Goal: Transaction & Acquisition: Purchase product/service

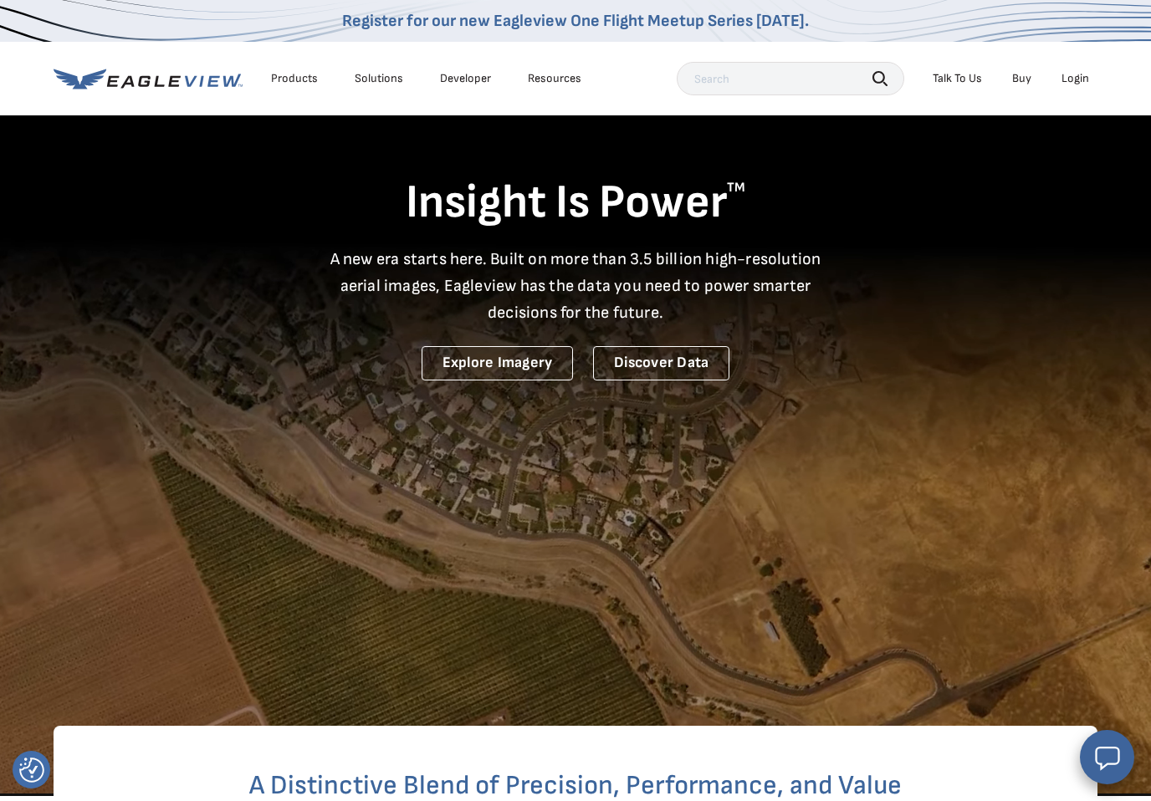
click at [755, 82] on input "text" at bounding box center [789, 78] width 227 height 33
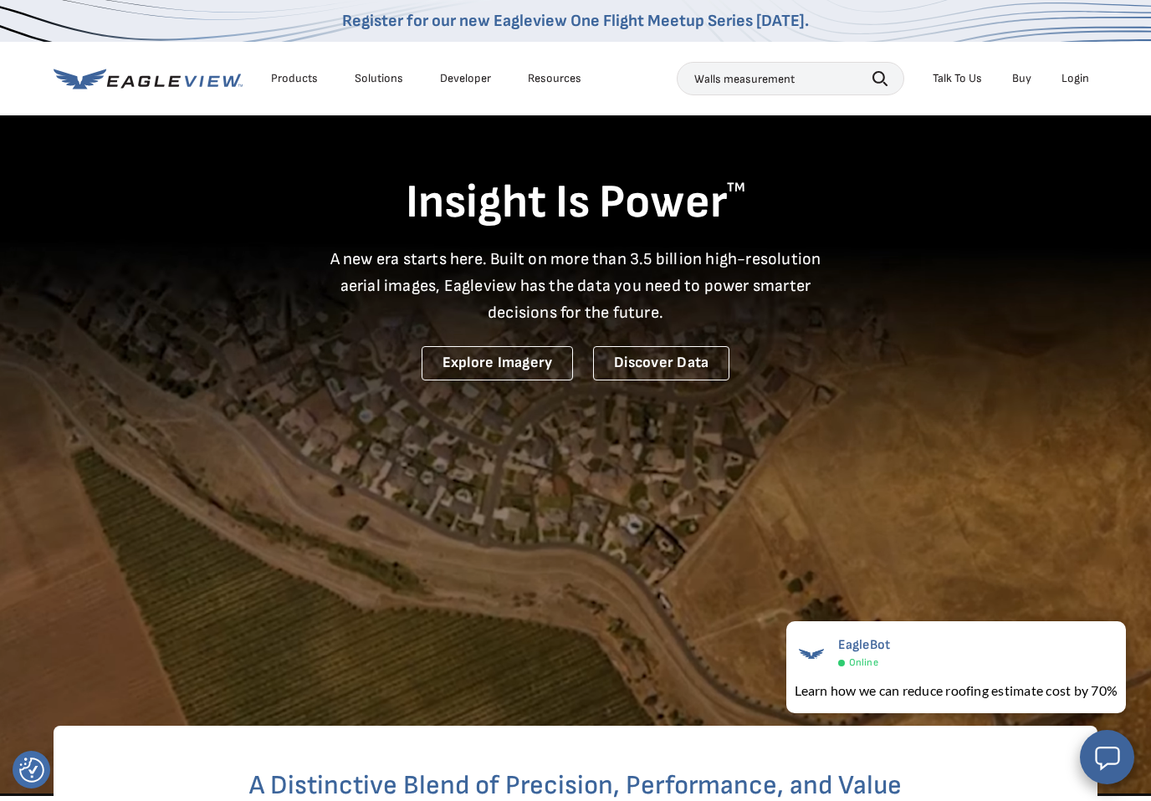
type input "Walls measurement"
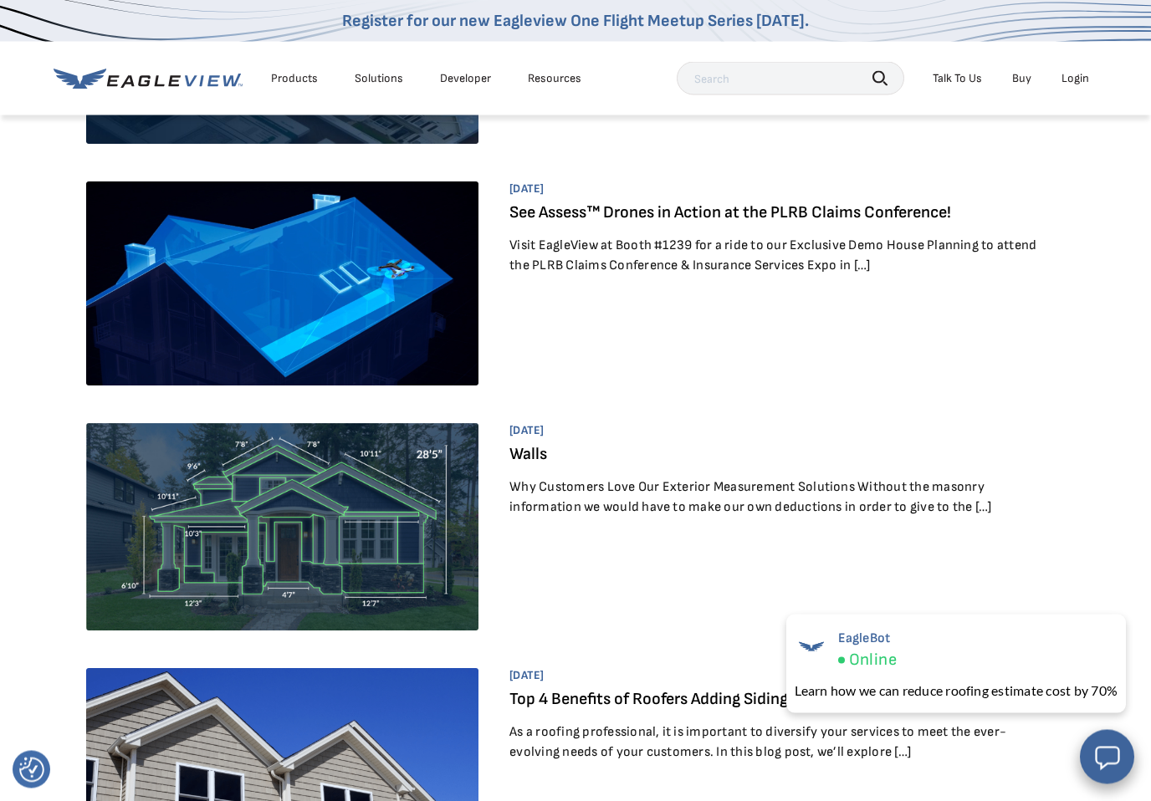
scroll to position [968, 0]
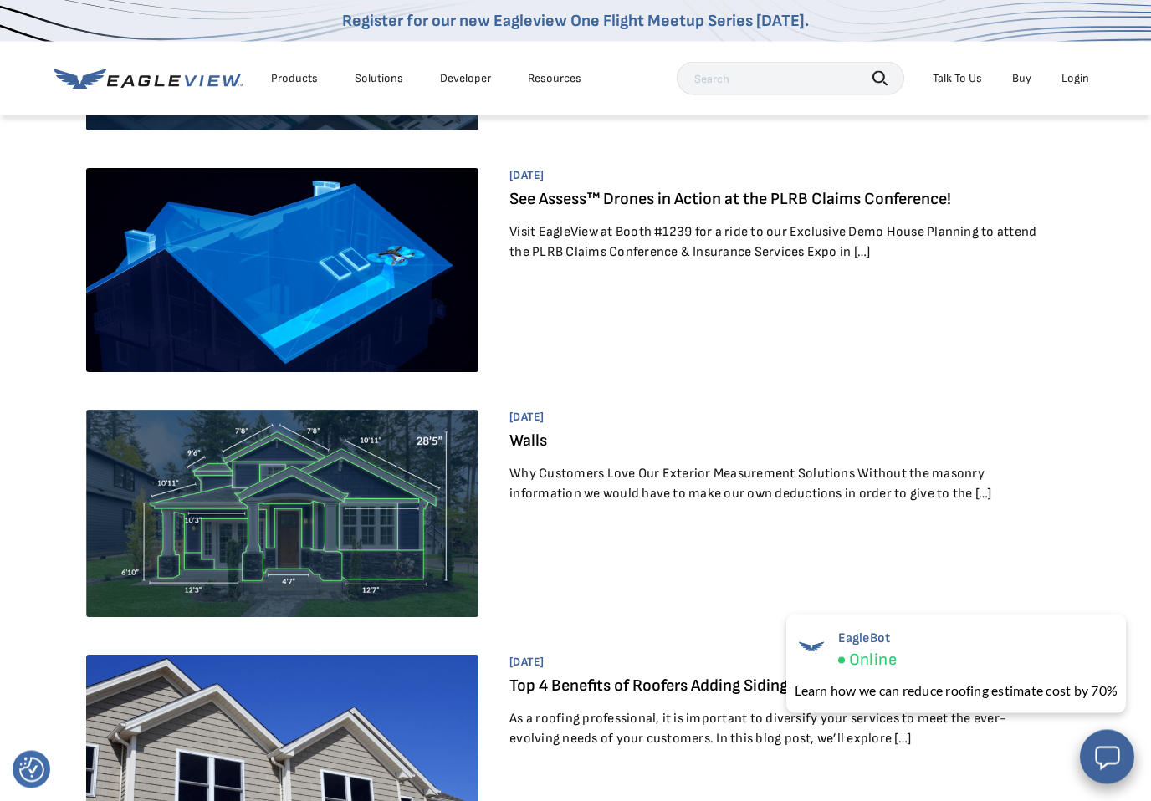
click at [983, 586] on article "April 1, 2022 Walls Why Customers Love Our Exterior Measurement Solutions Witho…" at bounding box center [575, 521] width 978 height 220
click at [370, 500] on img at bounding box center [282, 513] width 392 height 207
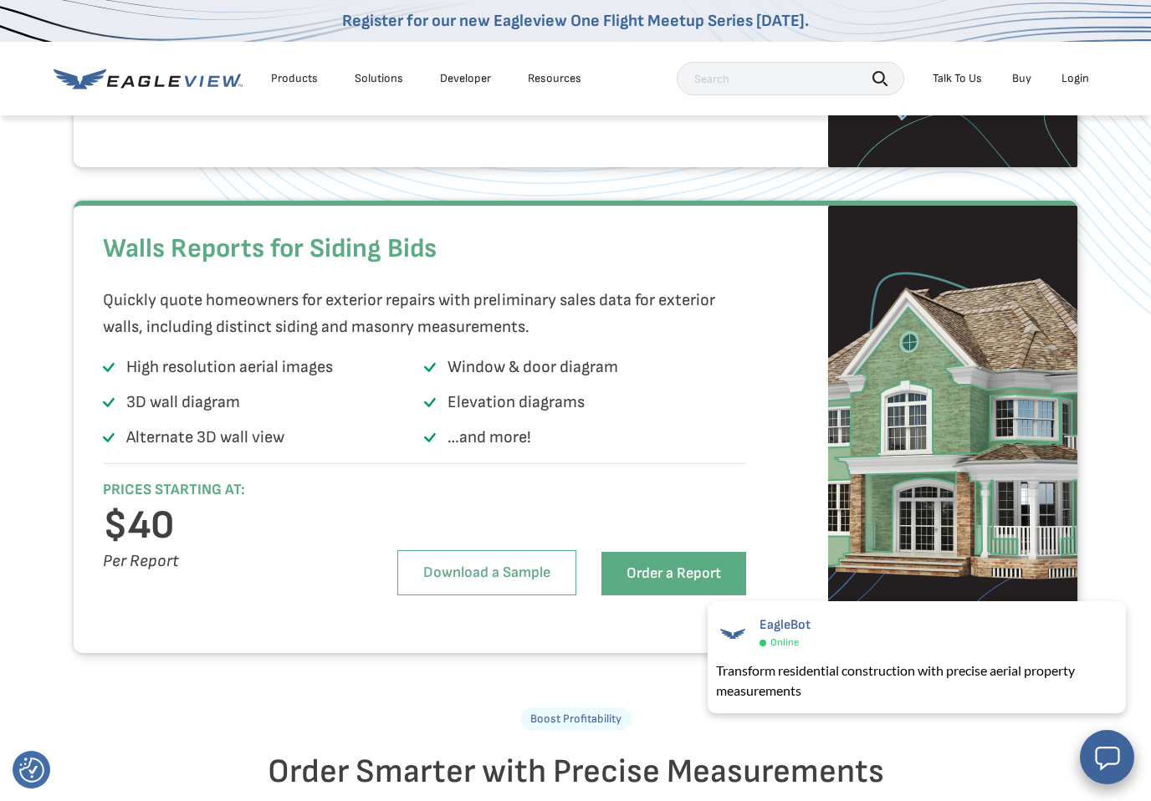
scroll to position [1534, 0]
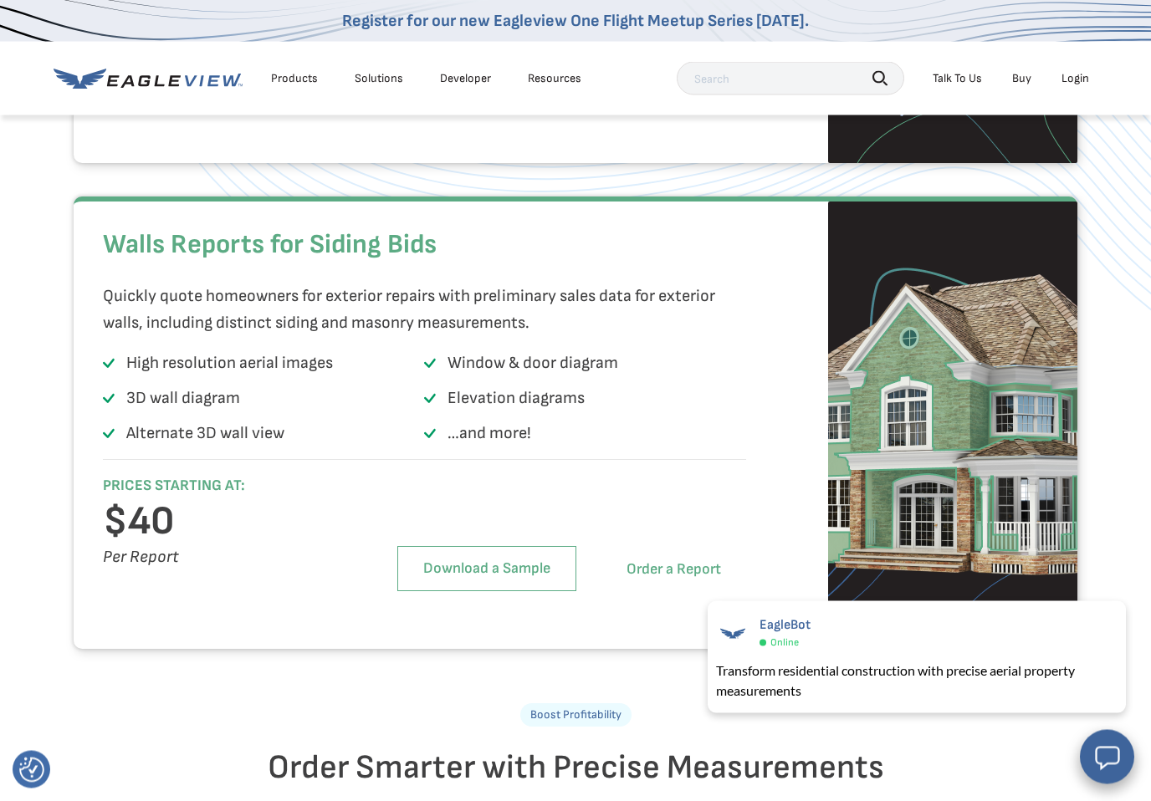
click at [637, 592] on link "Order a Report" at bounding box center [673, 570] width 145 height 43
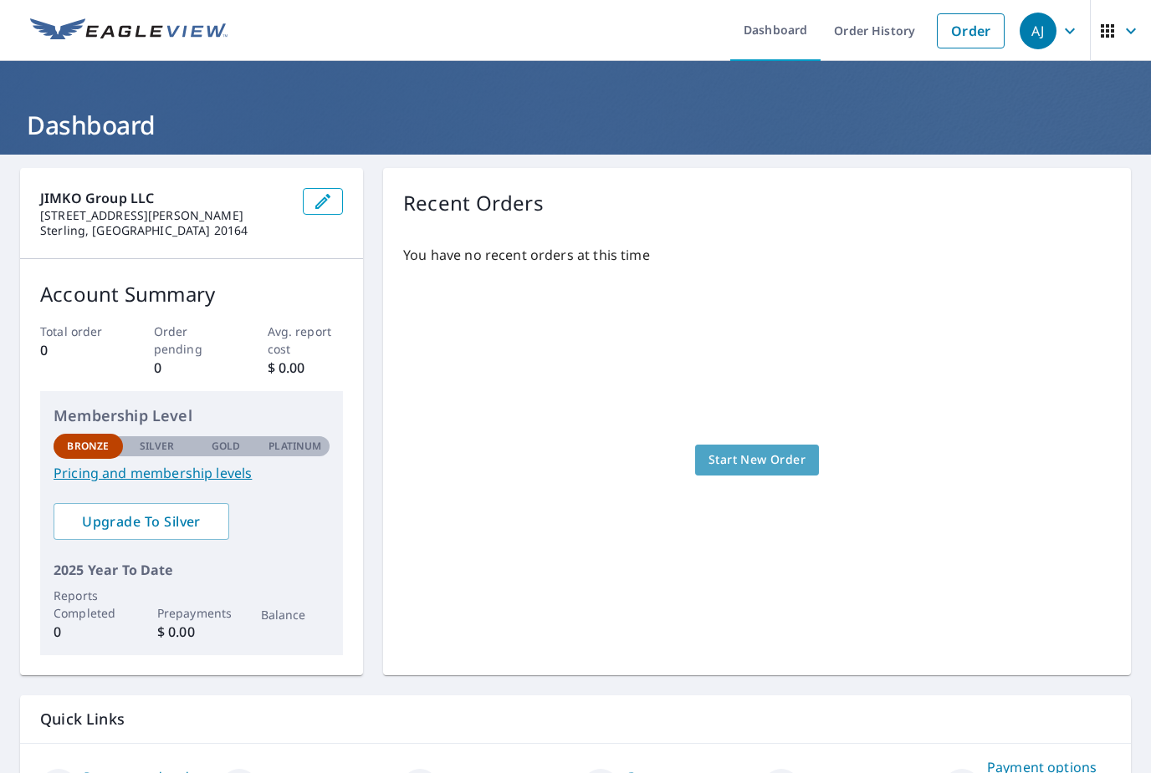
click at [784, 467] on span "Start New Order" at bounding box center [756, 460] width 97 height 21
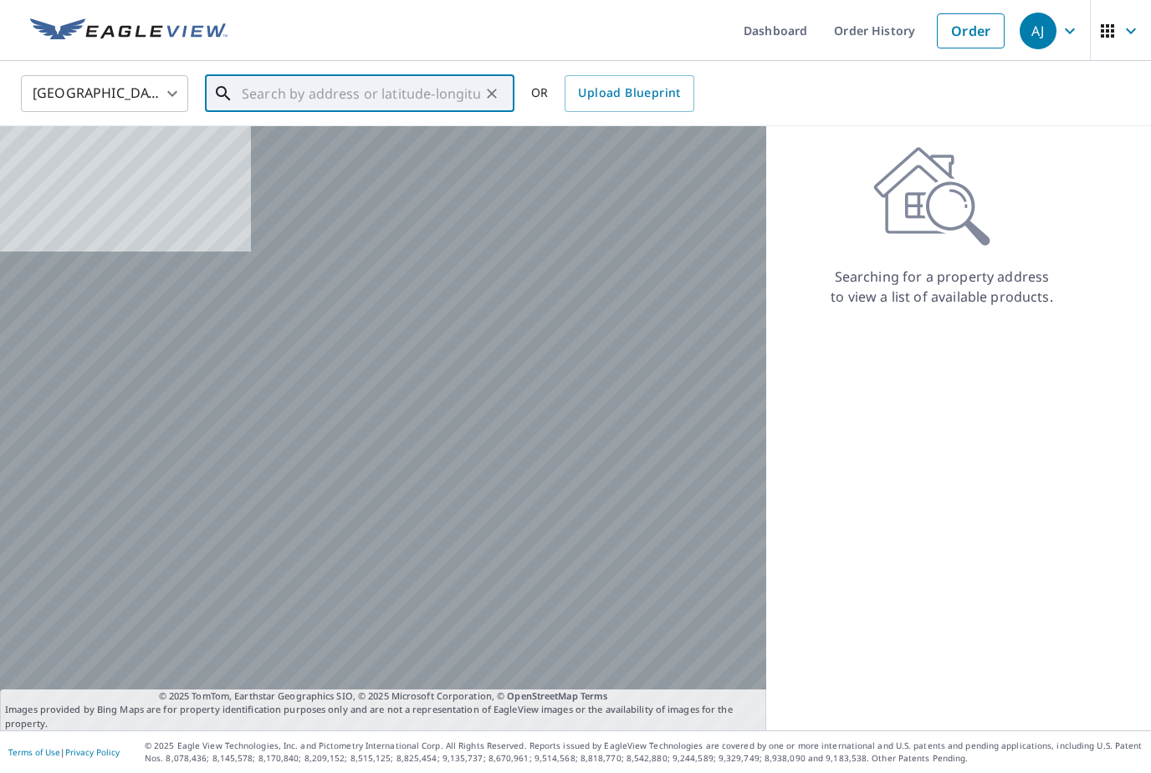
click at [279, 84] on input "text" at bounding box center [361, 93] width 238 height 47
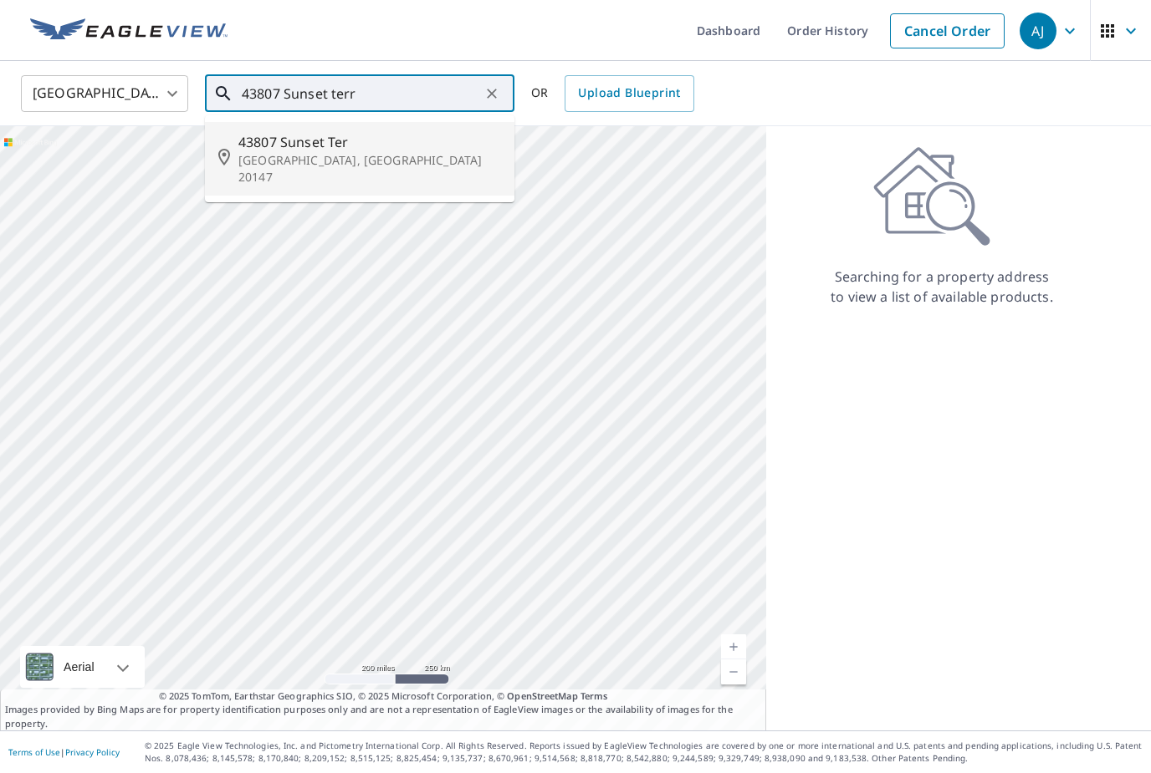
click at [246, 150] on span "43807 Sunset Ter" at bounding box center [369, 142] width 263 height 20
type input "43807 Sunset Ter Ashburn, VA 20147"
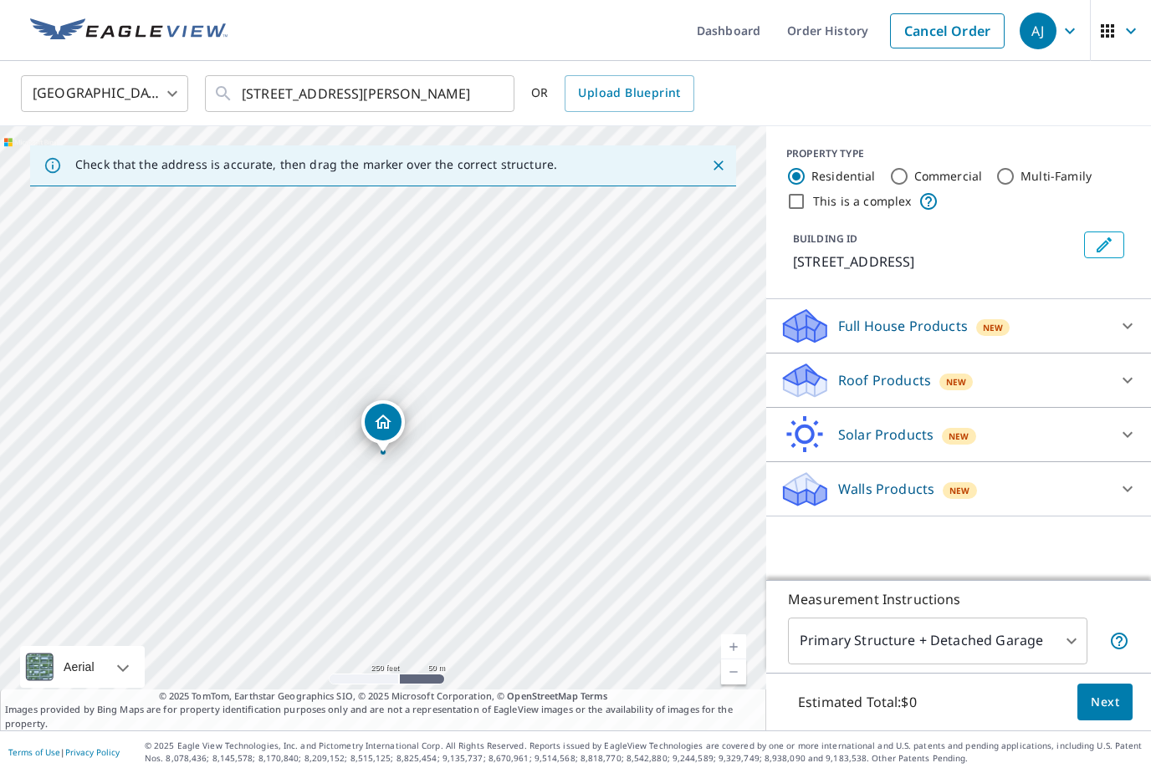
click at [1101, 329] on div "Full House Products New" at bounding box center [943, 326] width 328 height 39
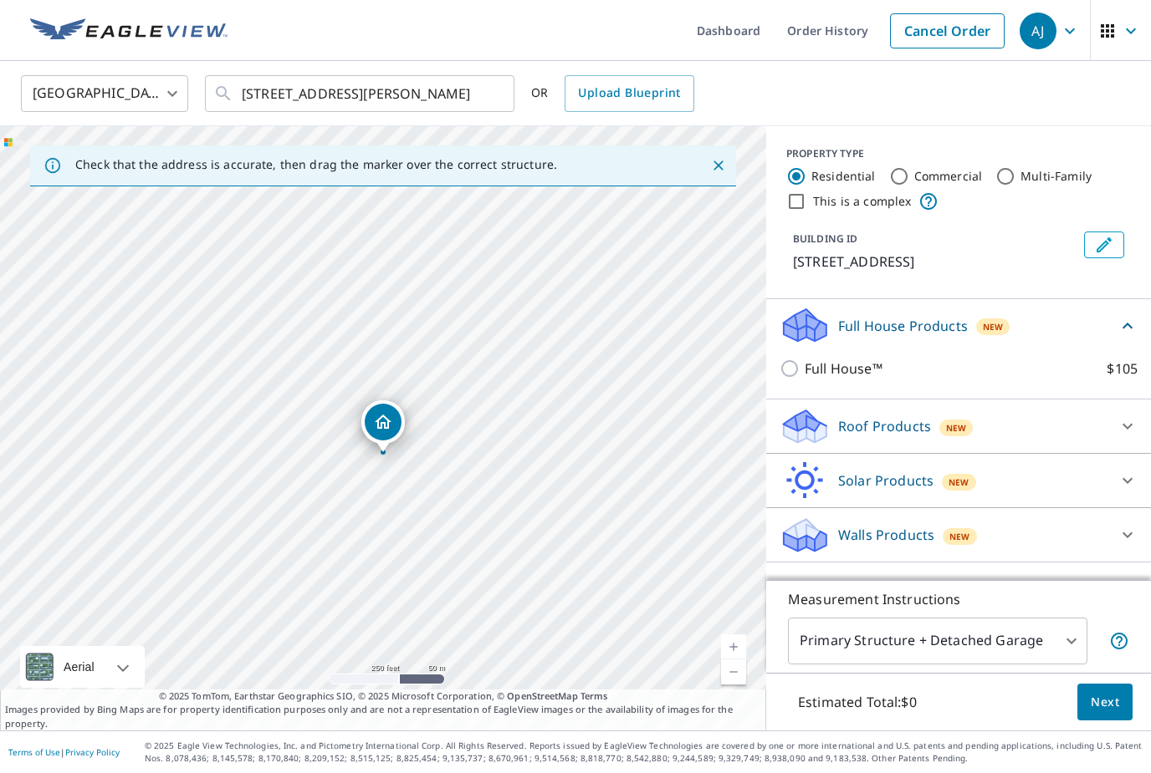
click at [1072, 427] on div "Roof Products New" at bounding box center [943, 426] width 328 height 39
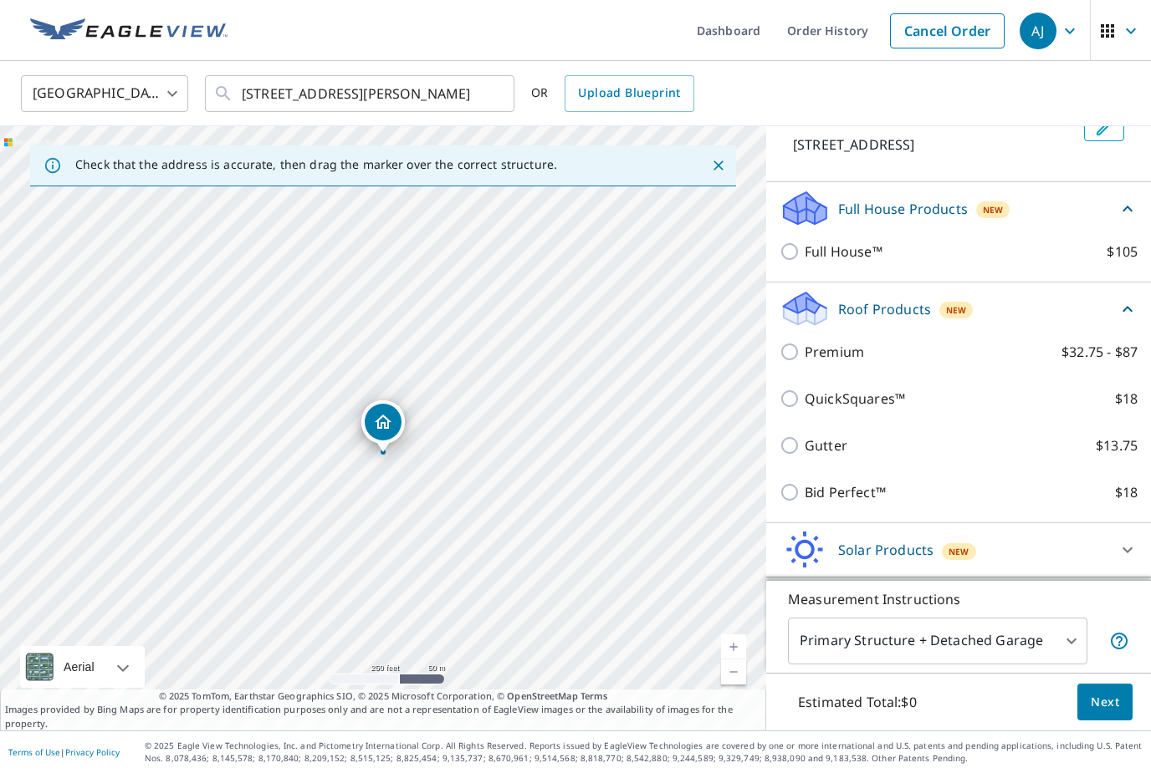
scroll to position [115, 0]
click at [1033, 621] on div "Walls Products New" at bounding box center [943, 606] width 328 height 39
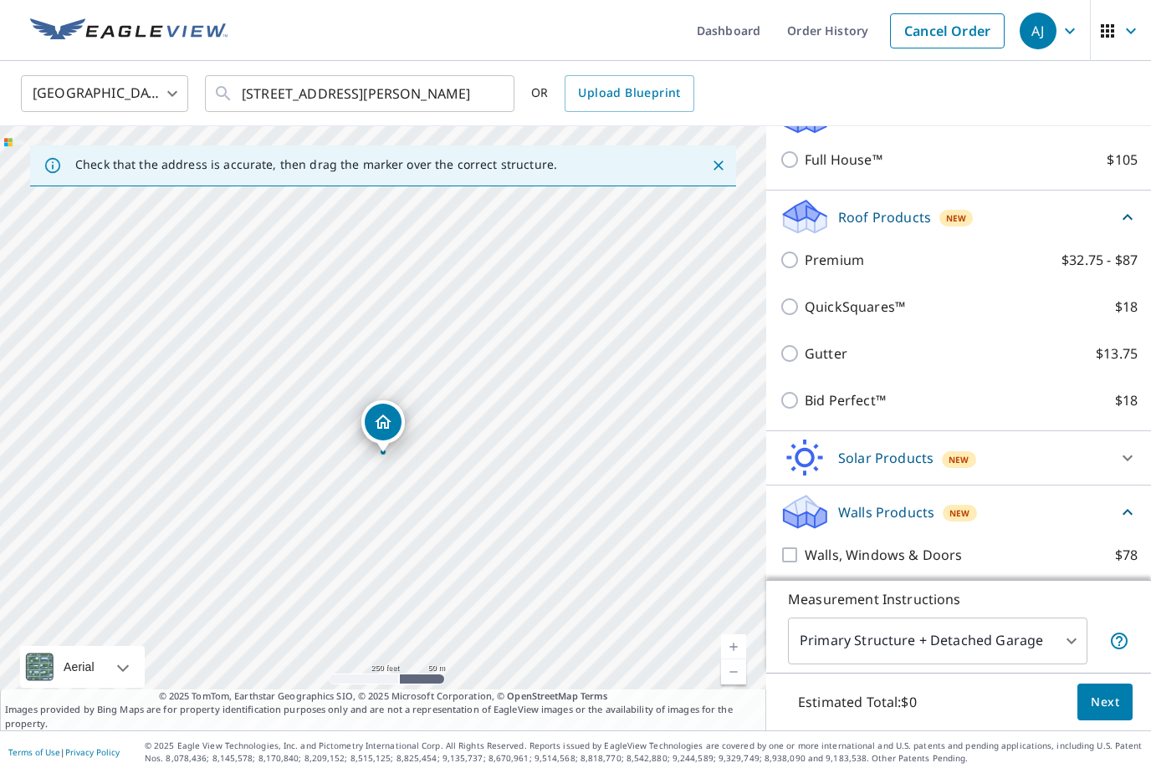
scroll to position [208, 0]
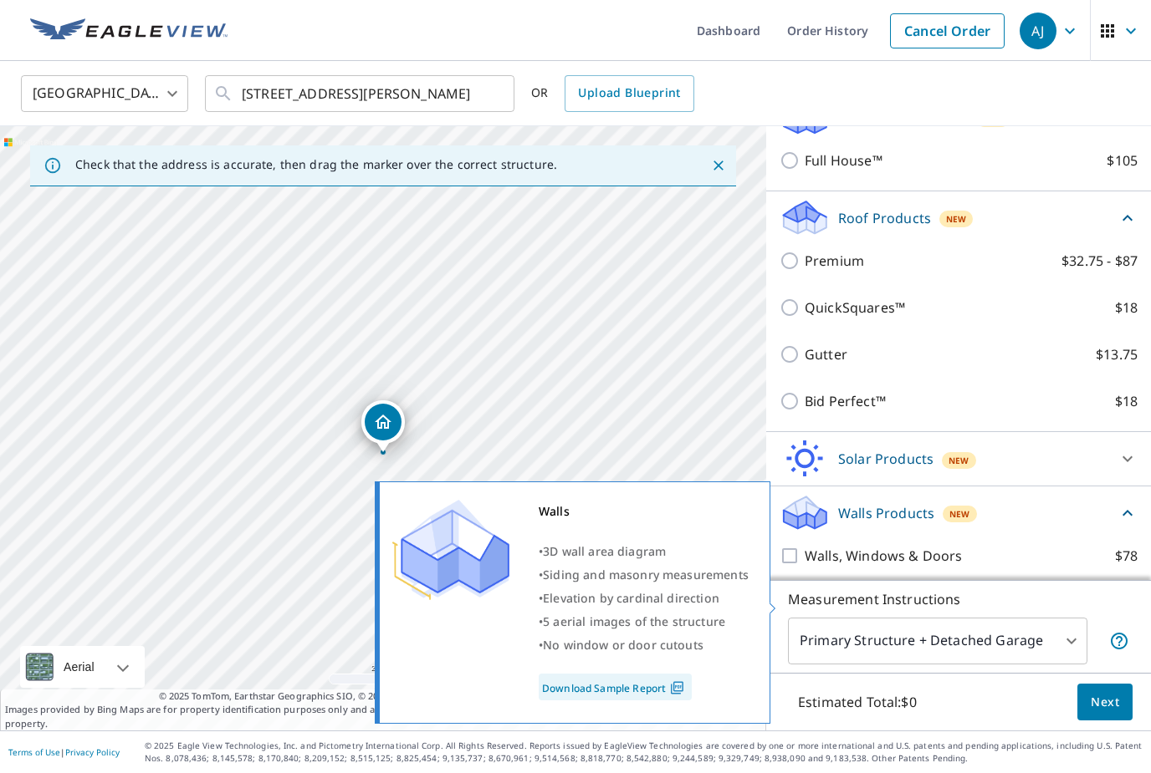
click at [789, 605] on input "Walls $40" at bounding box center [791, 603] width 25 height 20
checkbox input "true"
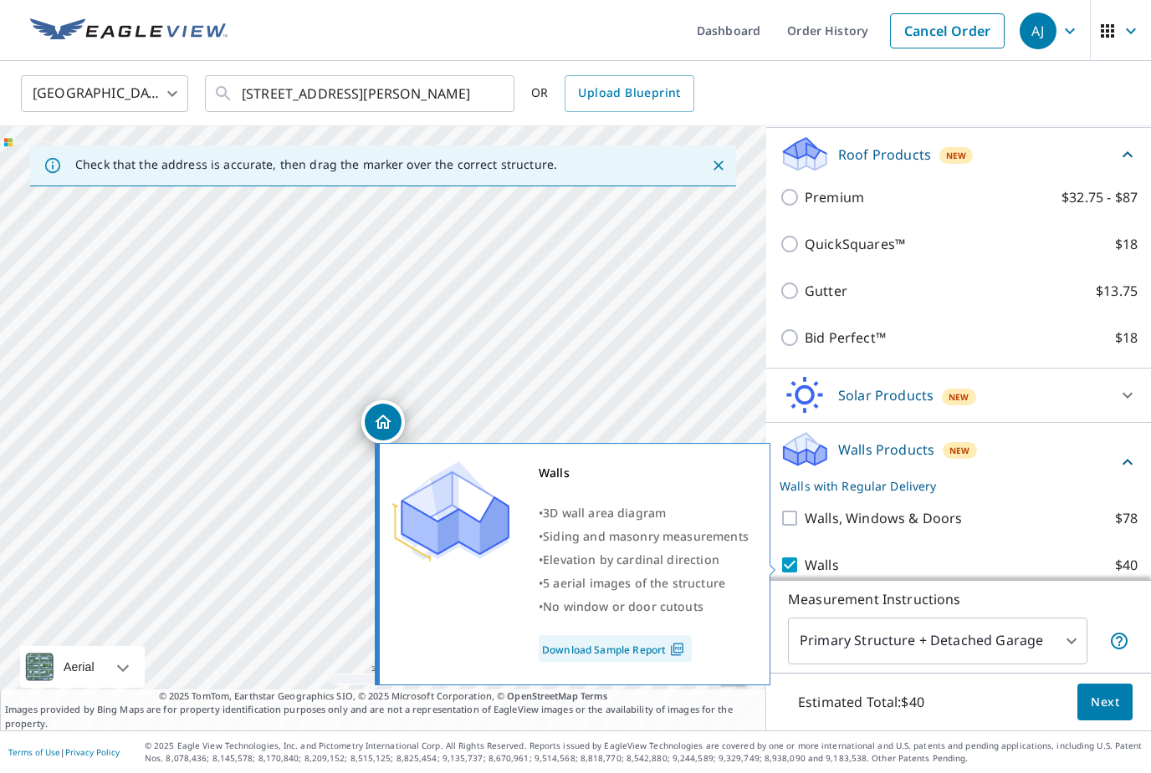
scroll to position [271, 0]
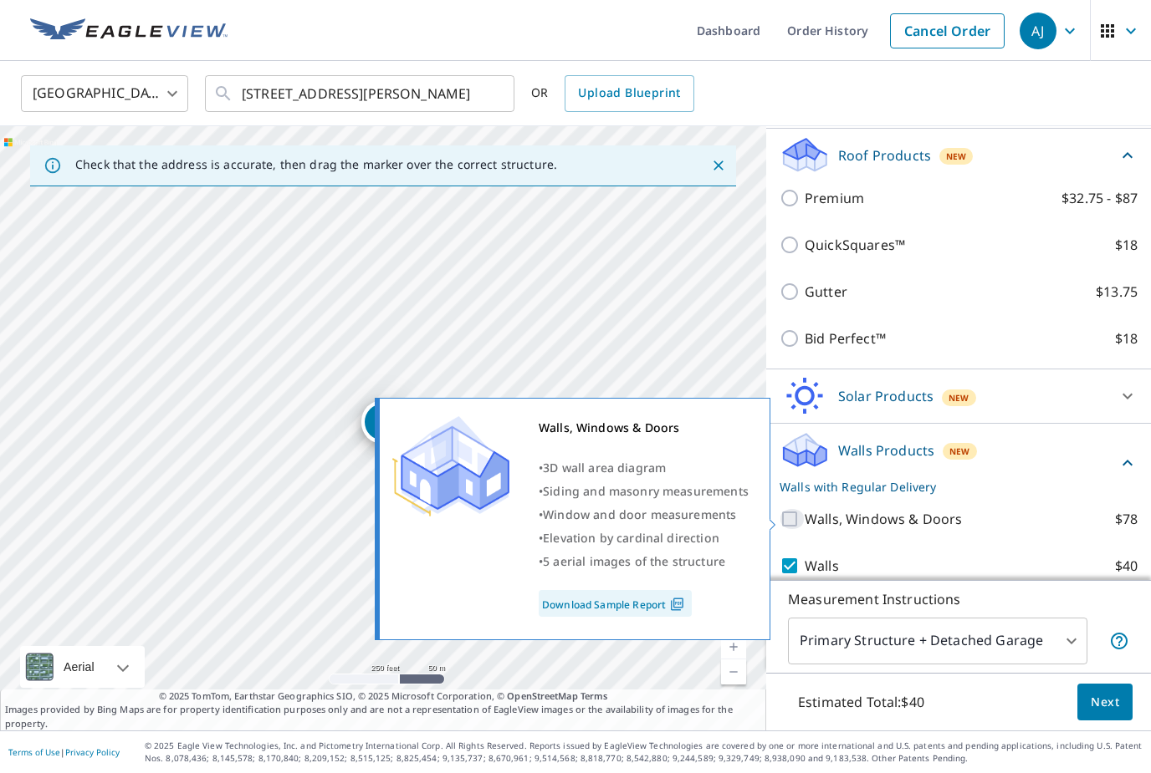
click at [795, 522] on input "Walls, Windows & Doors $78" at bounding box center [791, 519] width 25 height 20
checkbox input "true"
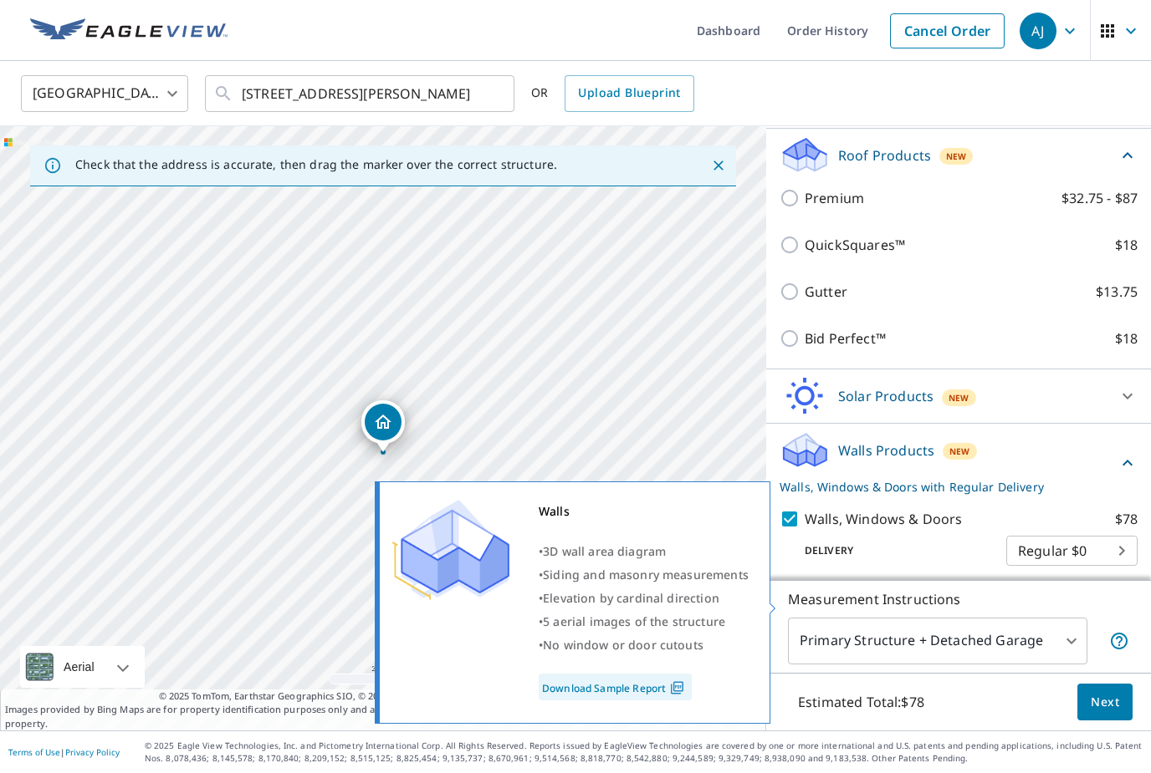
click at [794, 604] on input "Walls $40" at bounding box center [791, 603] width 25 height 20
checkbox input "true"
checkbox input "false"
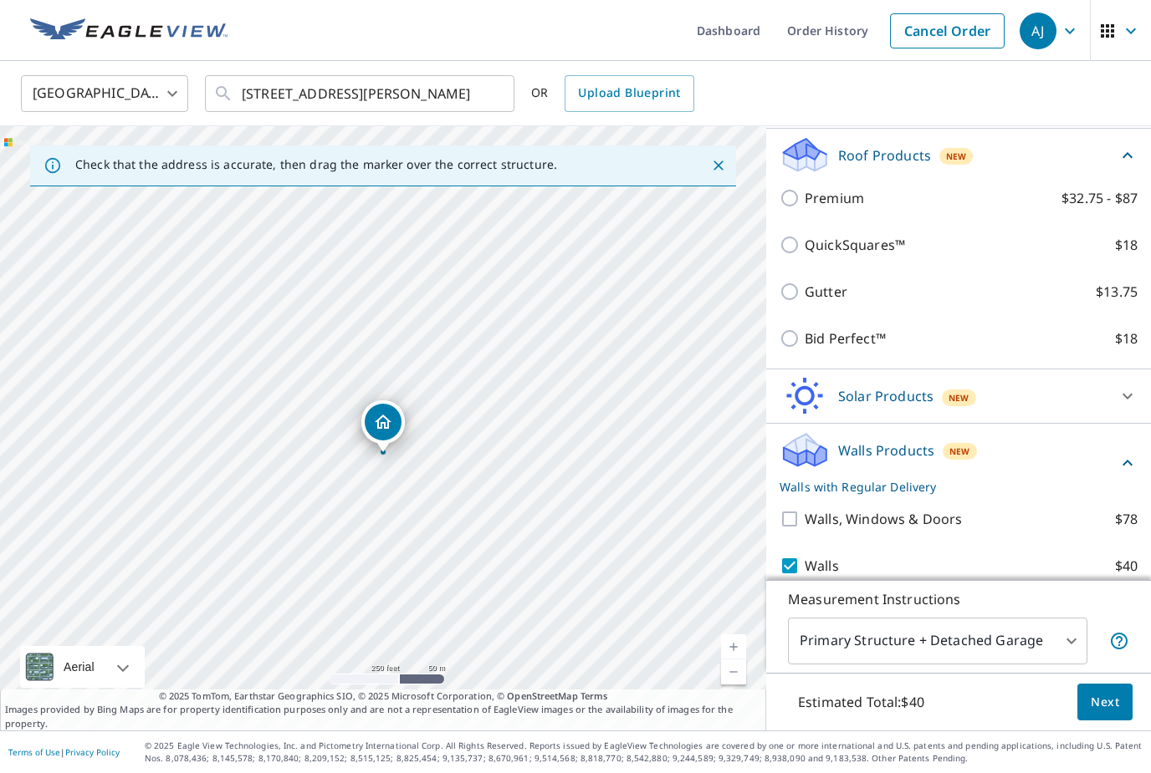
scroll to position [54, 0]
click at [1111, 707] on span "Next" at bounding box center [1104, 702] width 28 height 21
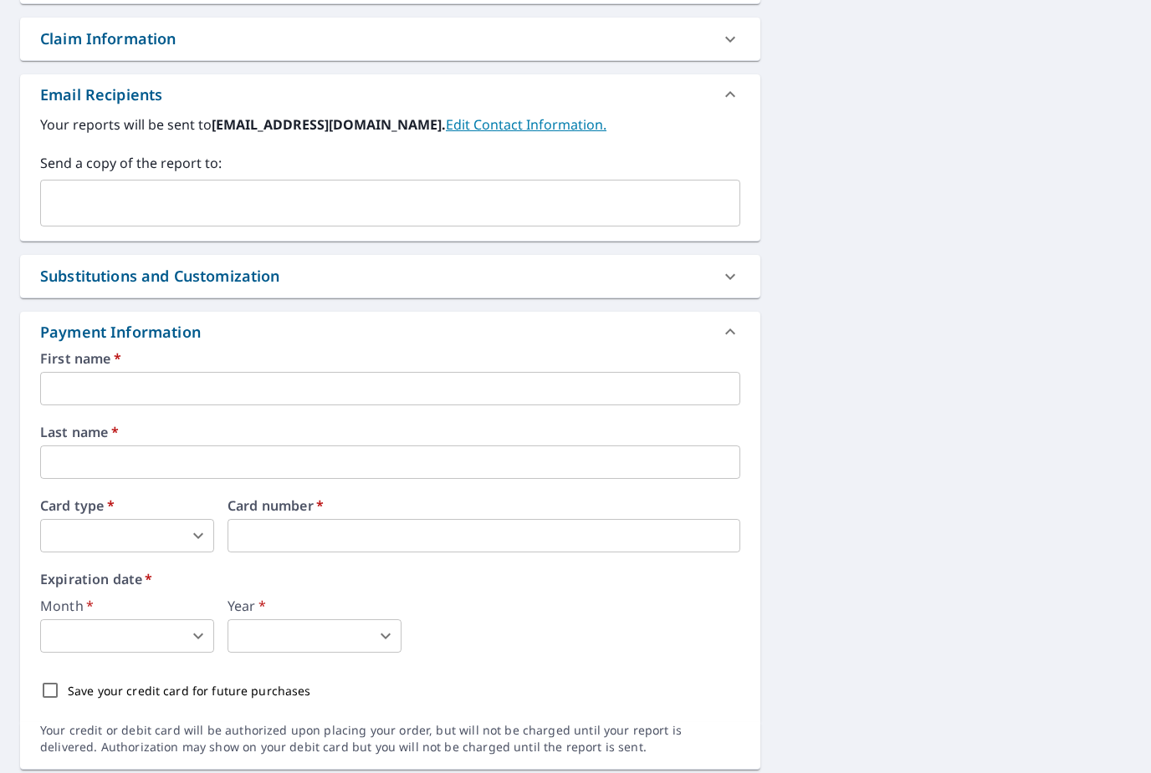
scroll to position [589, 0]
click at [116, 373] on input "text" at bounding box center [390, 389] width 700 height 33
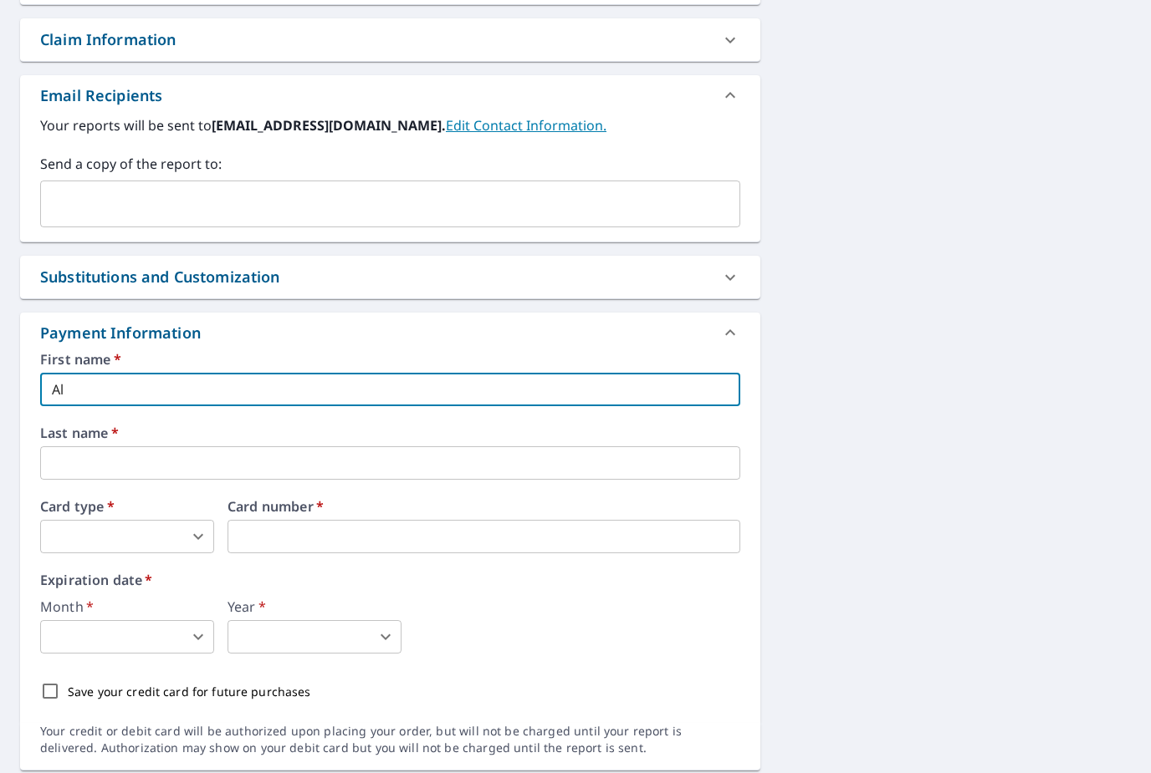
type input "A"
type input "Darya V"
click at [74, 447] on input "text" at bounding box center [390, 463] width 700 height 33
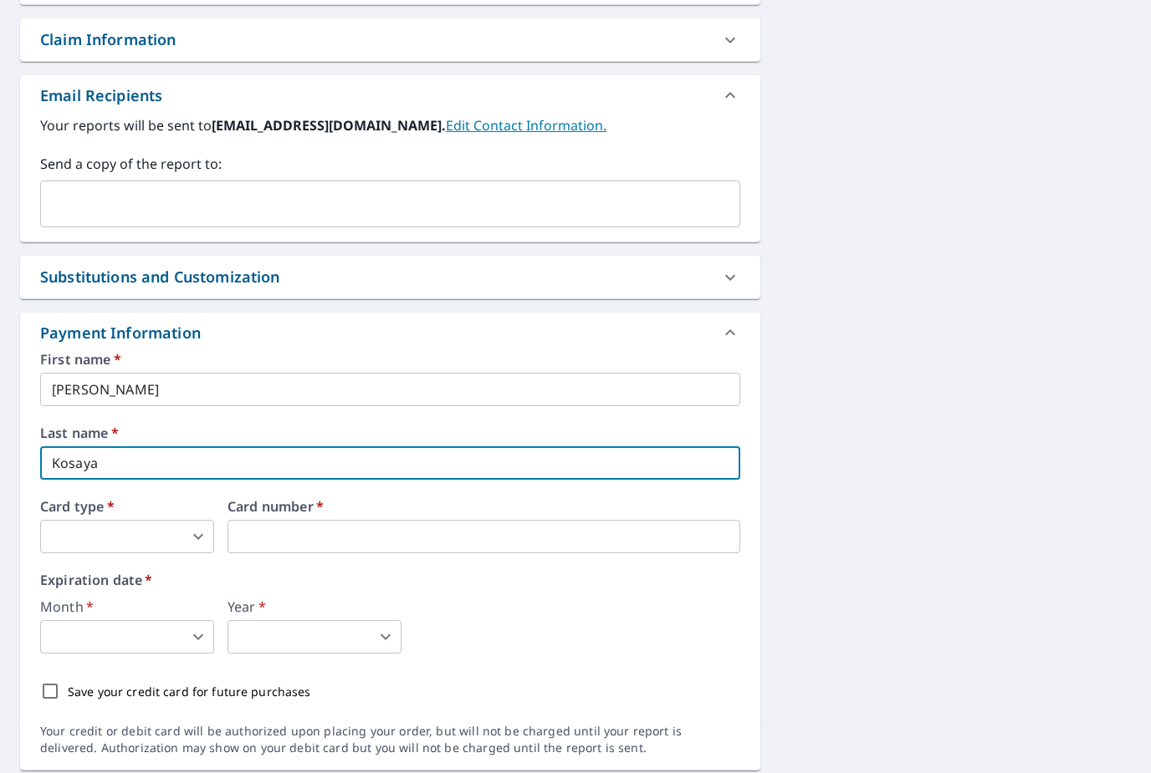
type input "Kosaya"
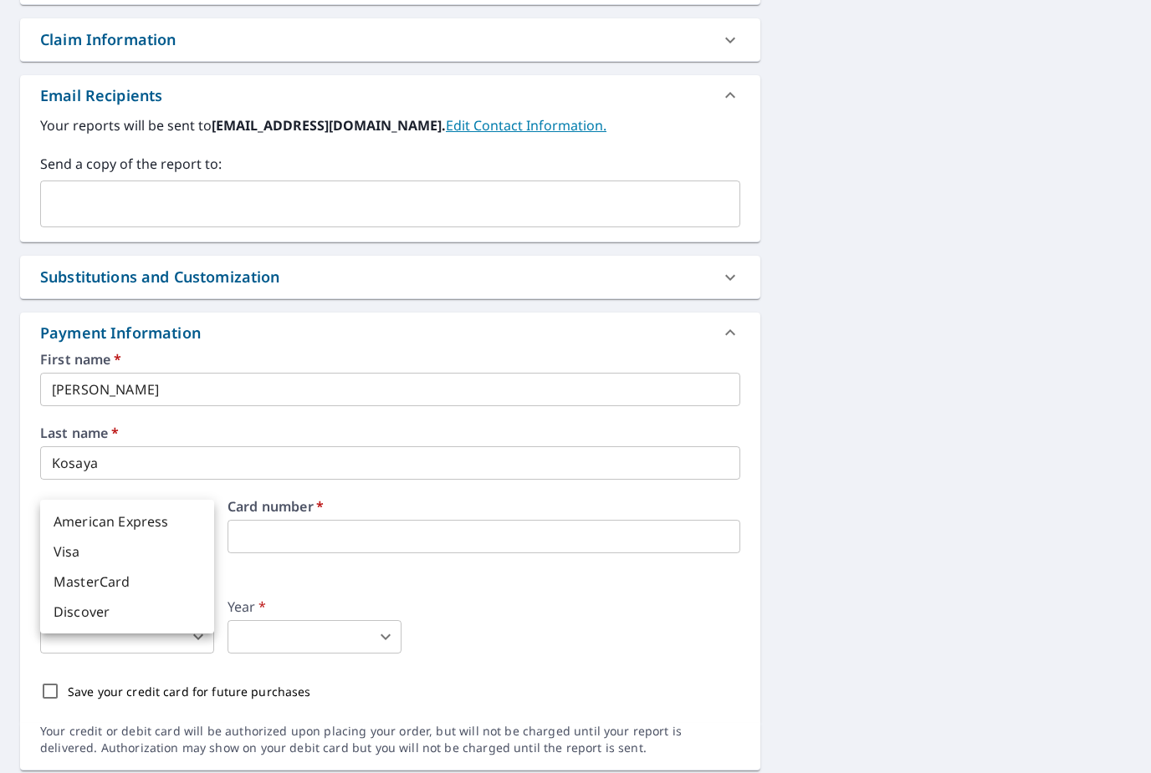
click at [74, 487] on body "AJ AJ Dashboard Order History Cancel Order AJ Dashboard / Finalize Order Finali…" at bounding box center [575, 386] width 1151 height 773
click at [84, 552] on li "Visa" at bounding box center [127, 552] width 174 height 30
type input "2"
click at [457, 600] on div "Month   * ​ 0 ​ Year   * ​ 0 ​" at bounding box center [390, 627] width 700 height 54
click at [113, 586] on body "AJ AJ Dashboard Order History Cancel Order AJ Dashboard / Finalize Order Finali…" at bounding box center [575, 386] width 1151 height 773
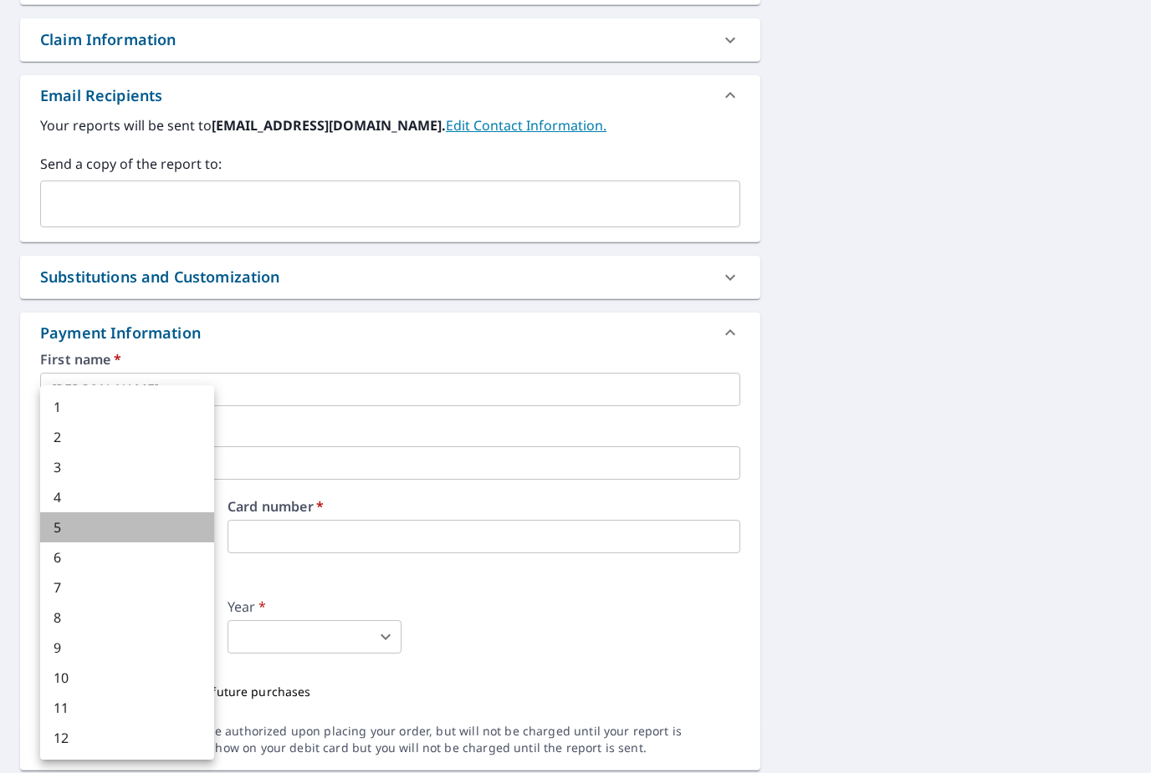
click at [103, 539] on li "5" at bounding box center [127, 528] width 174 height 30
type input "5"
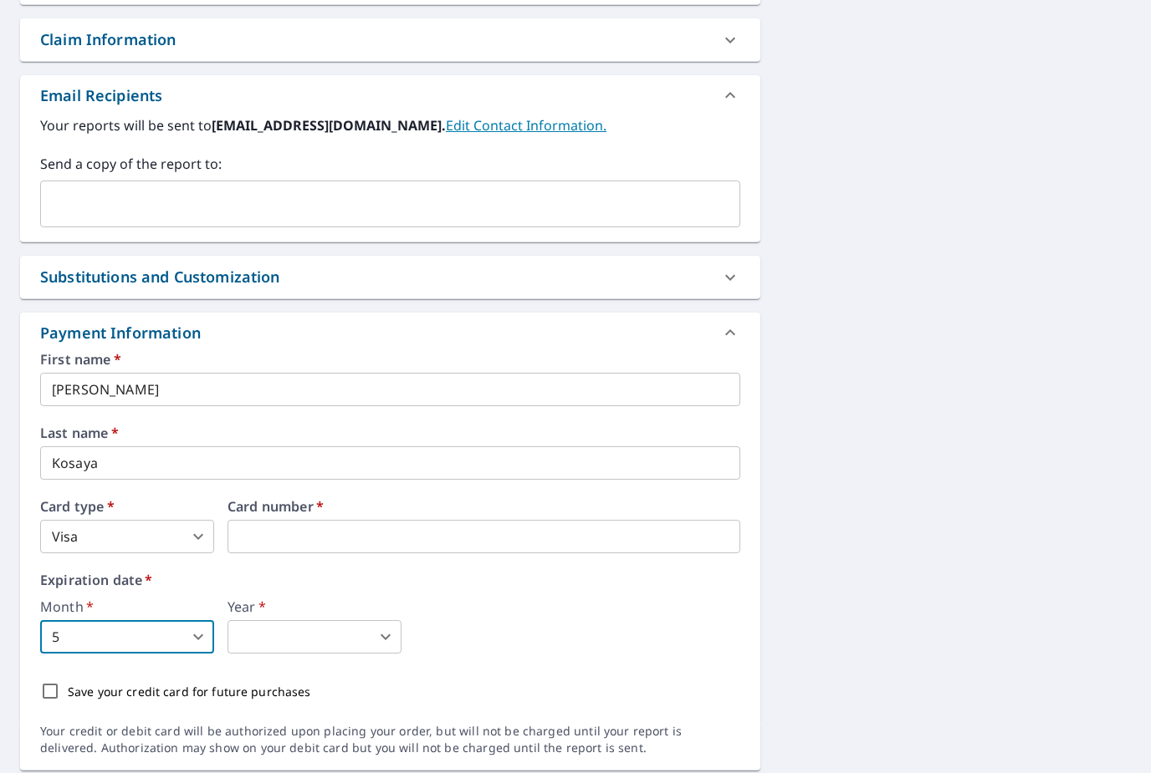
click at [310, 573] on body "AJ AJ Dashboard Order History Cancel Order AJ Dashboard / Finalize Order Finali…" at bounding box center [575, 386] width 1151 height 773
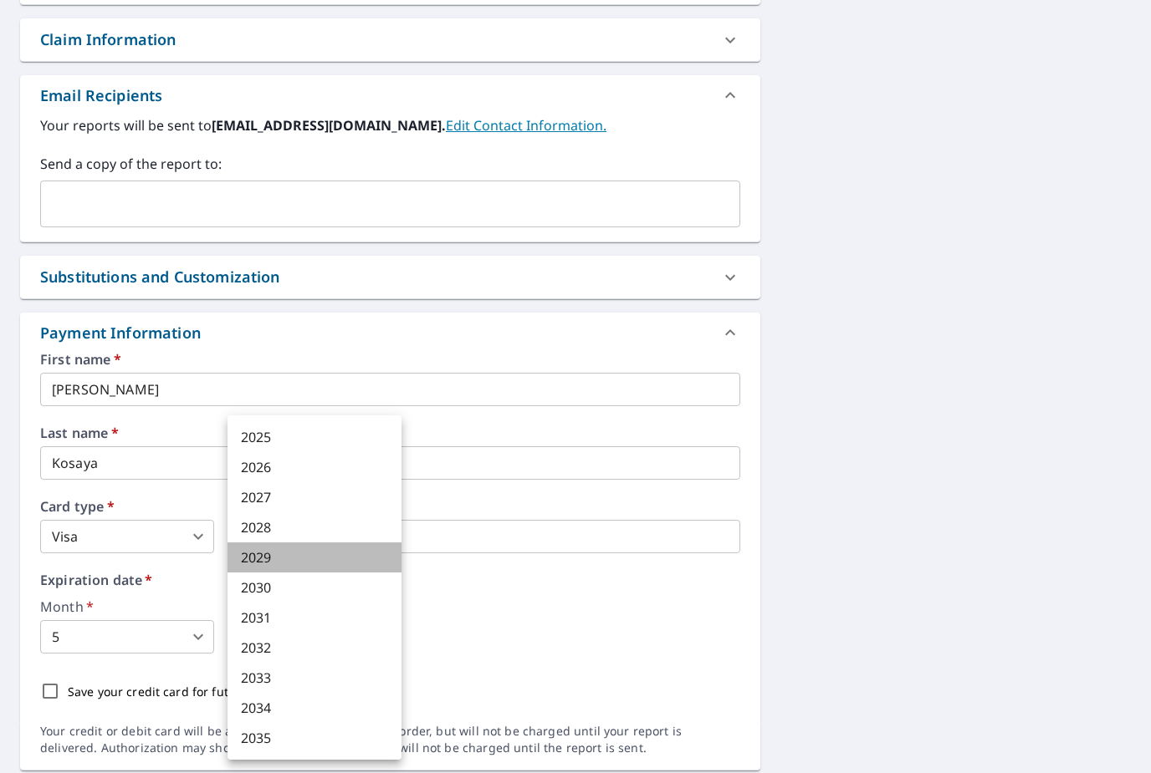
click at [283, 559] on li "2029" at bounding box center [314, 558] width 174 height 30
type input "2029"
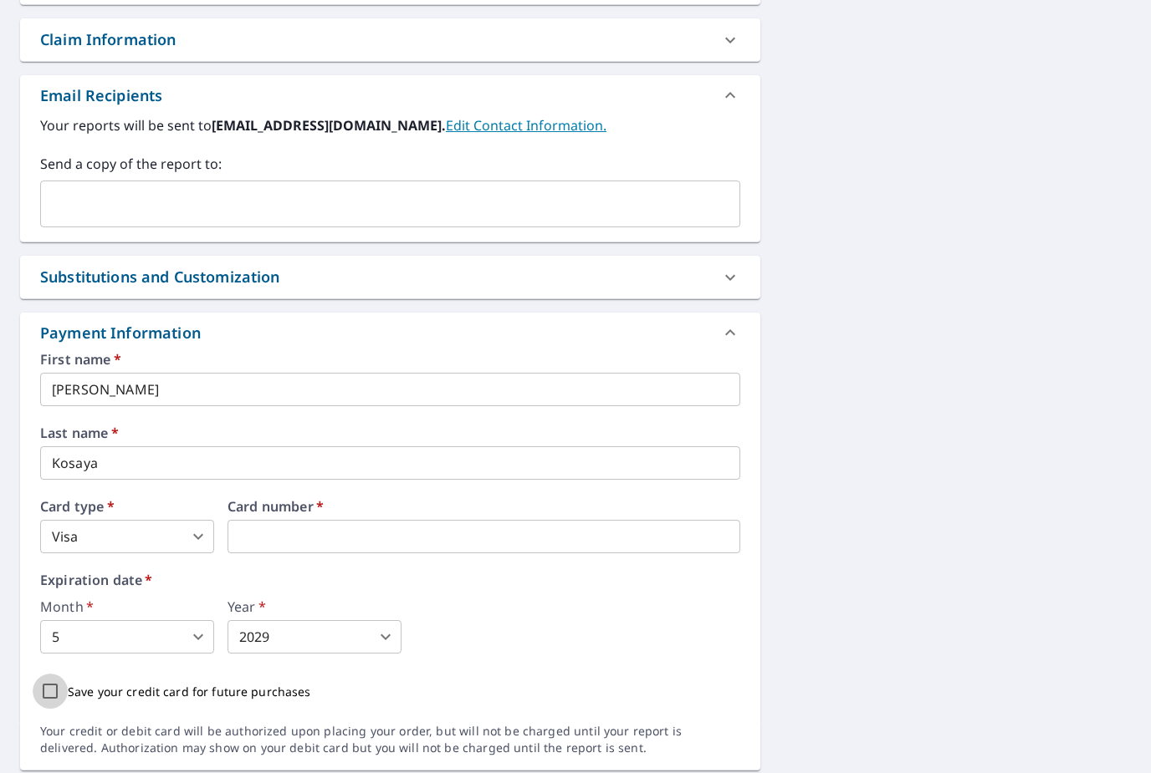
click at [49, 674] on input "Save your credit card for future purchases" at bounding box center [50, 691] width 35 height 35
checkbox input "true"
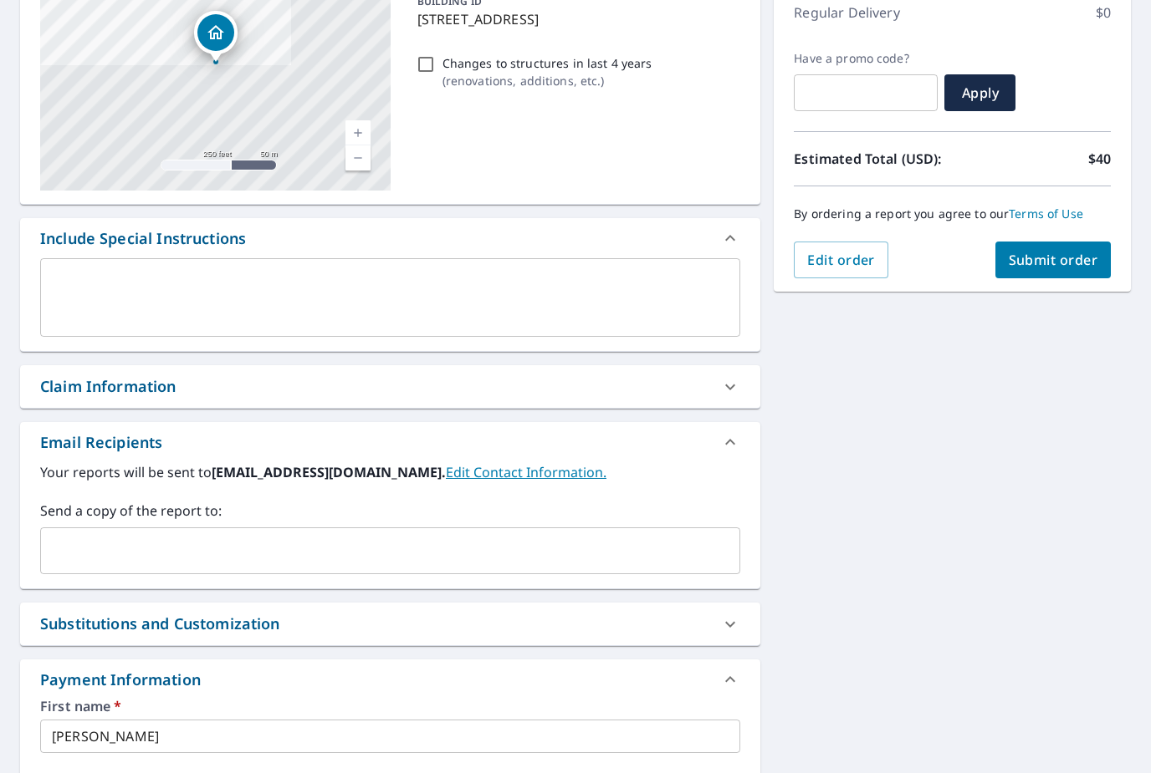
scroll to position [246, 0]
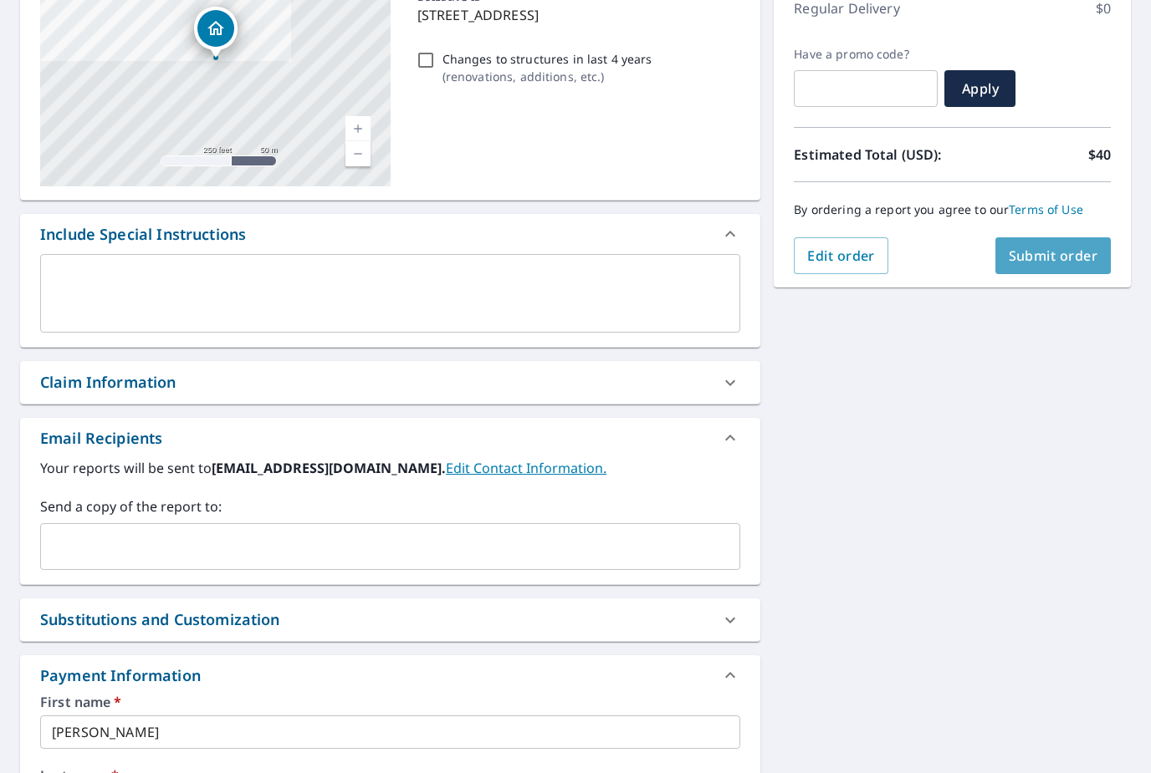
click at [1034, 247] on span "Submit order" at bounding box center [1052, 256] width 89 height 18
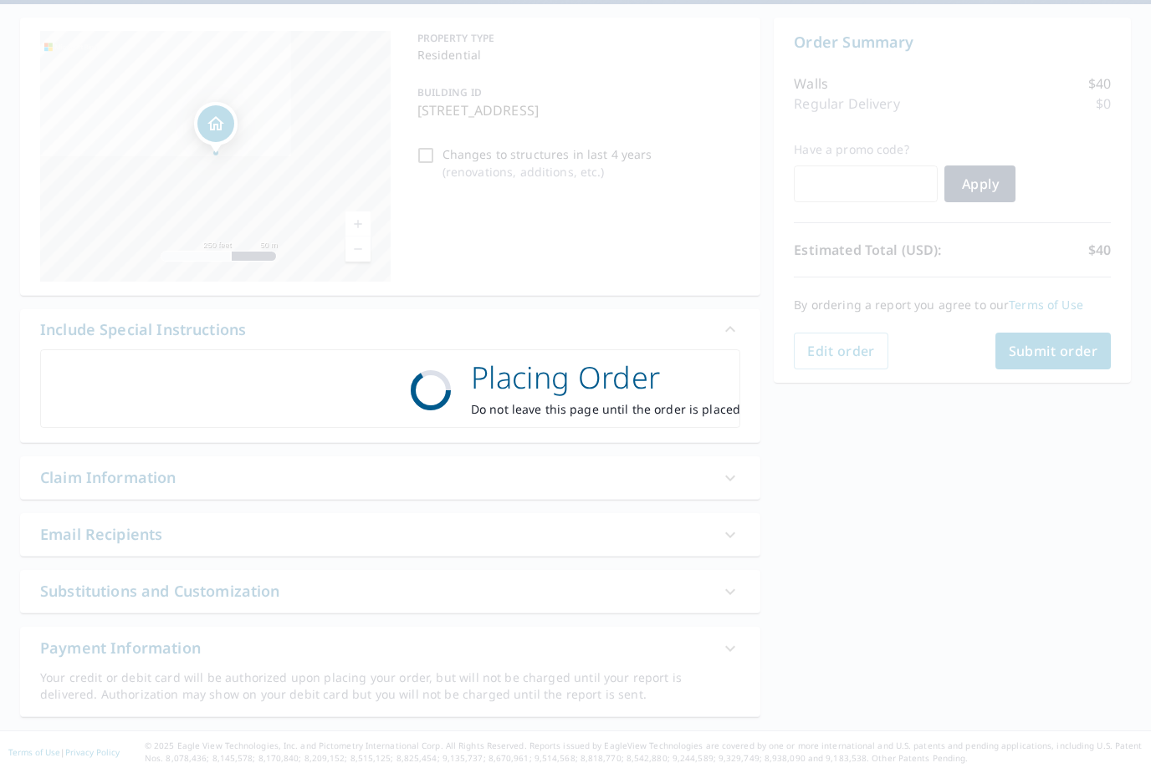
scroll to position [97, 0]
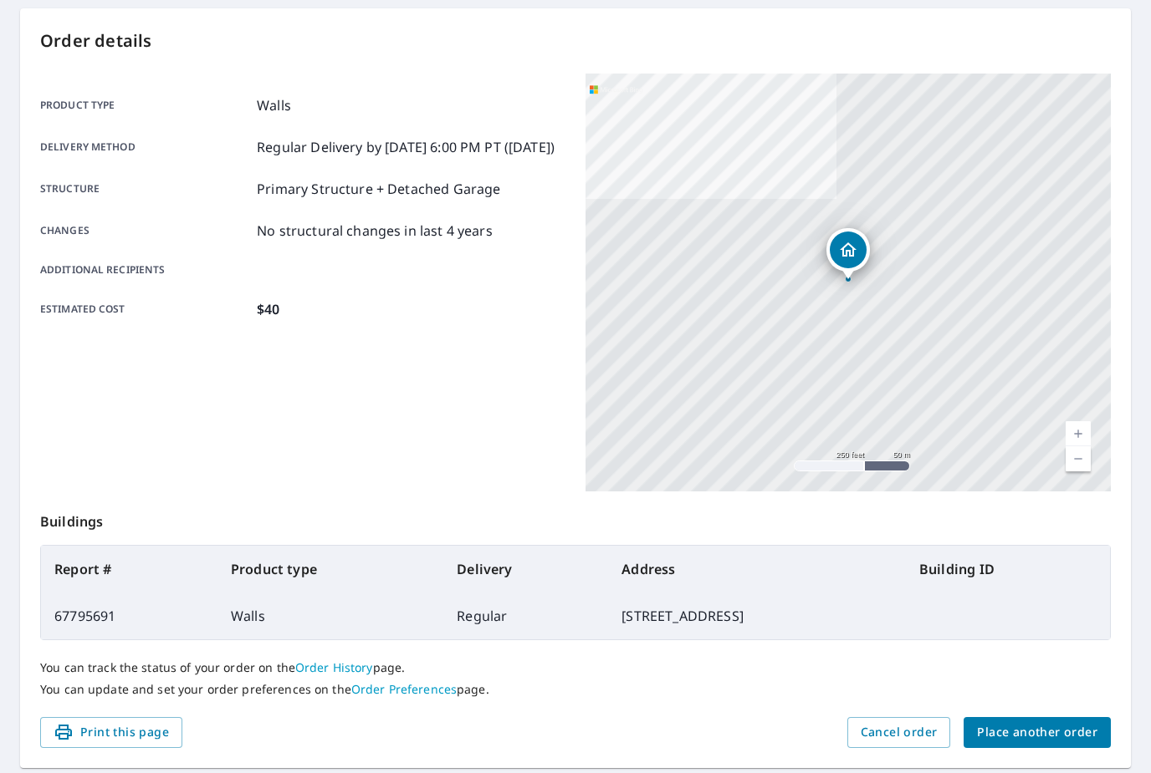
scroll to position [156, 0]
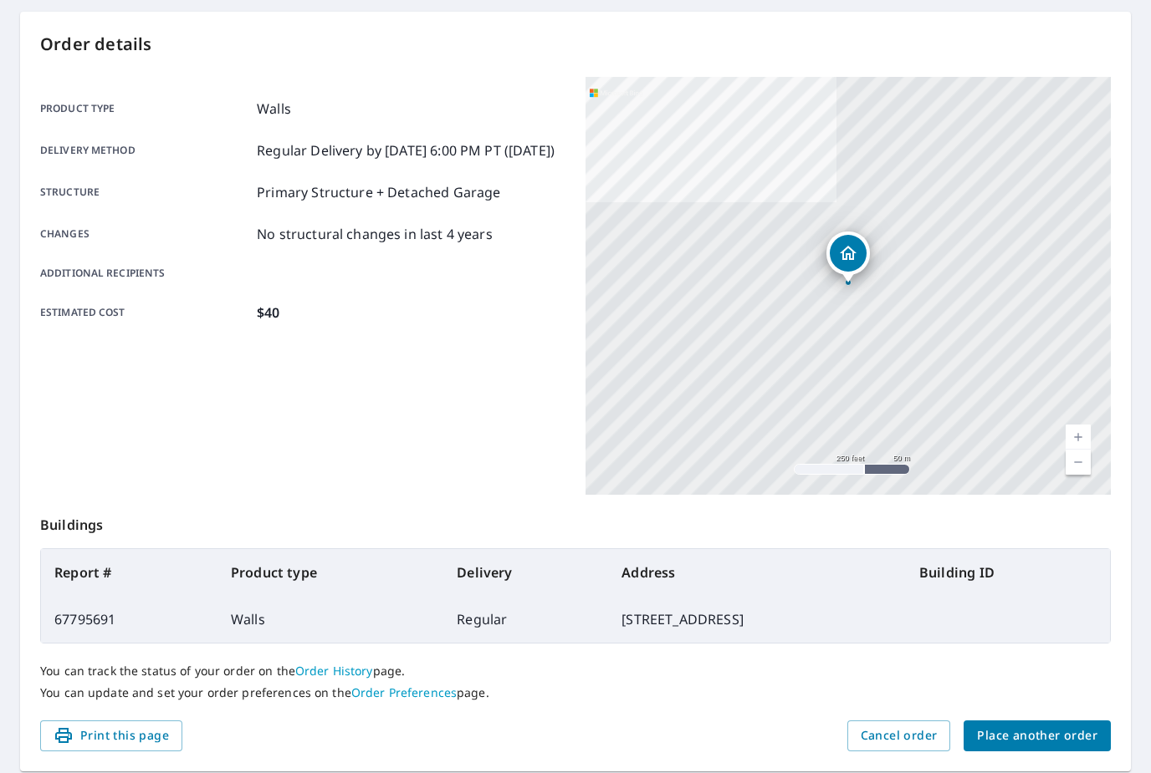
click at [845, 266] on div "Dropped pin, building 1, Residential property, 43807 Sunset Ter Ashburn, VA 201…" at bounding box center [847, 253] width 37 height 37
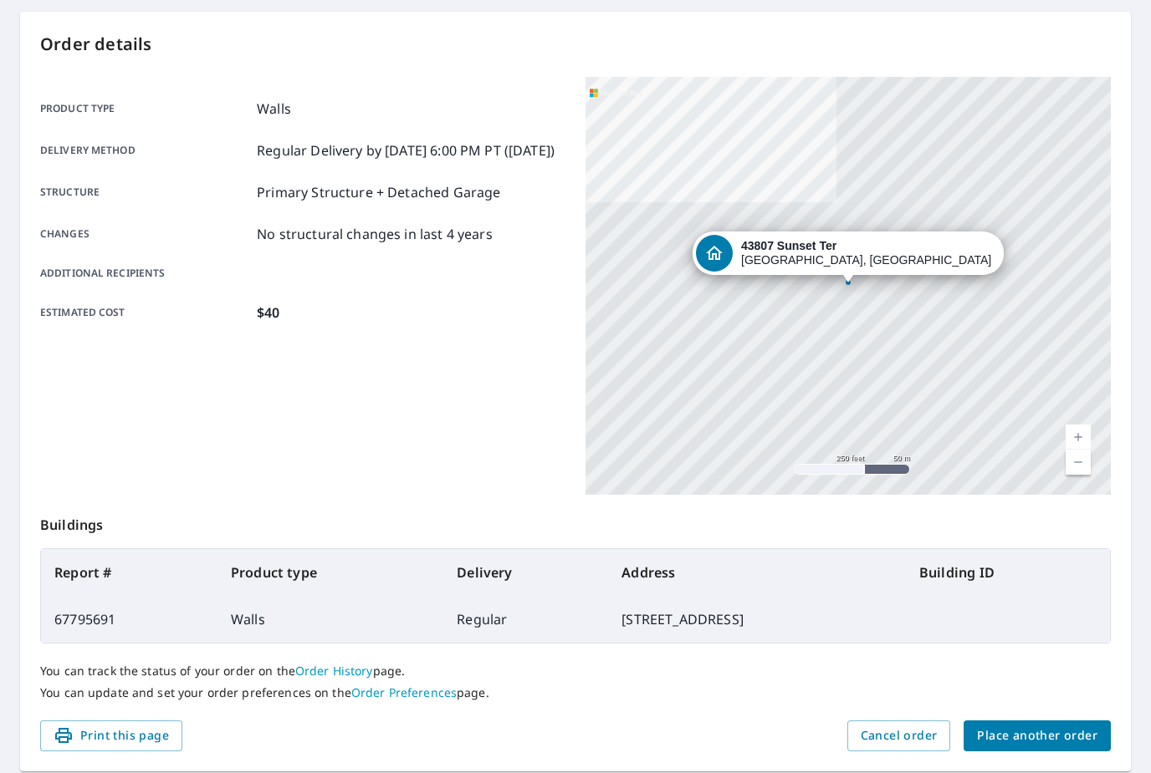
click at [838, 286] on div "43807 Sunset Ter Ashburn, VA 20147" at bounding box center [847, 286] width 525 height 418
click at [442, 406] on div "Product type Walls Delivery method Regular Delivery by 10/11/2025 6:00 PM PT (S…" at bounding box center [302, 286] width 525 height 418
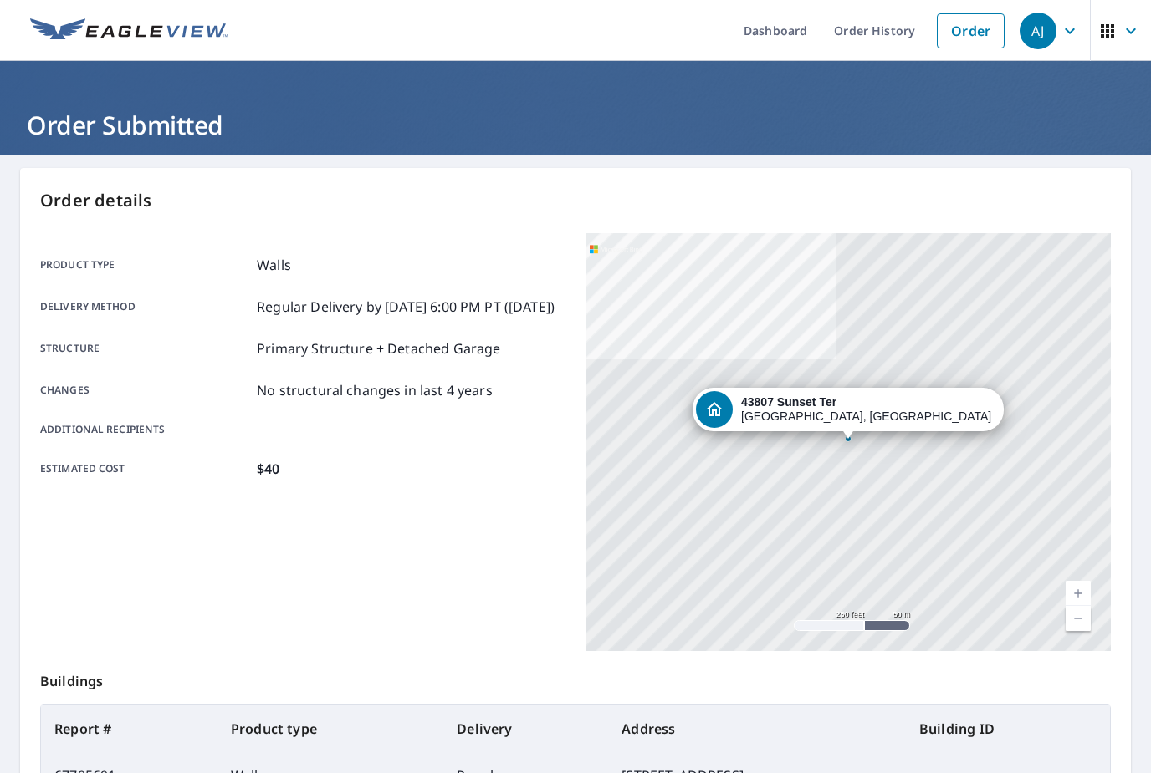
scroll to position [0, 0]
